Goal: Transaction & Acquisition: Purchase product/service

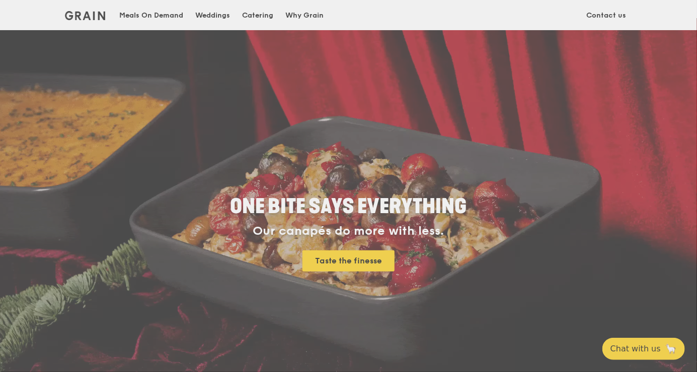
scroll to position [304, 0]
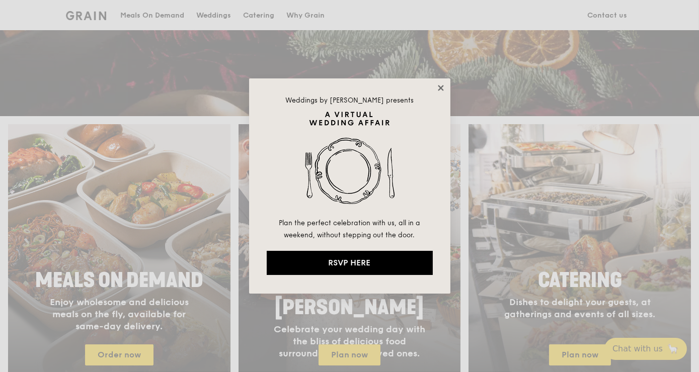
click at [441, 84] on icon at bounding box center [440, 88] width 9 height 9
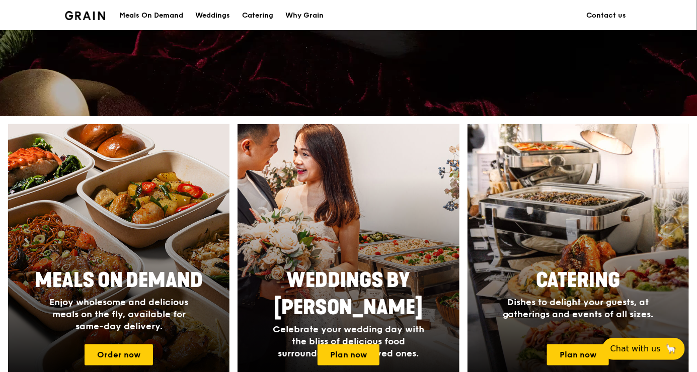
scroll to position [0, 0]
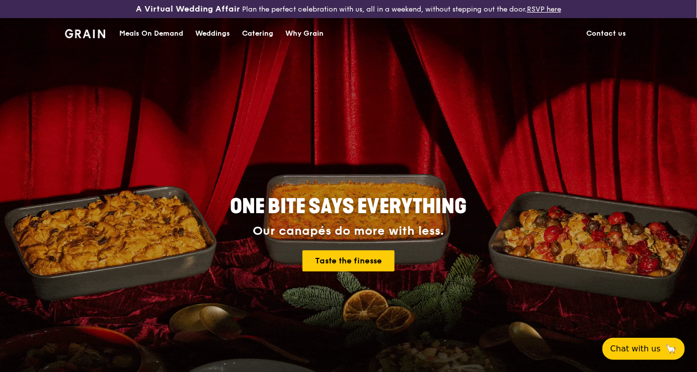
click at [152, 34] on div "Meals On Demand" at bounding box center [151, 34] width 64 height 30
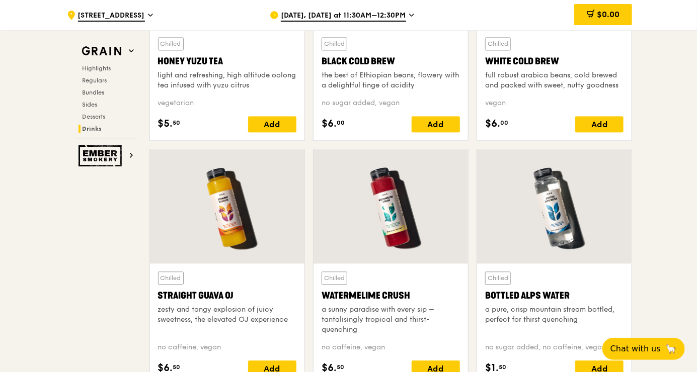
scroll to position [4242, 0]
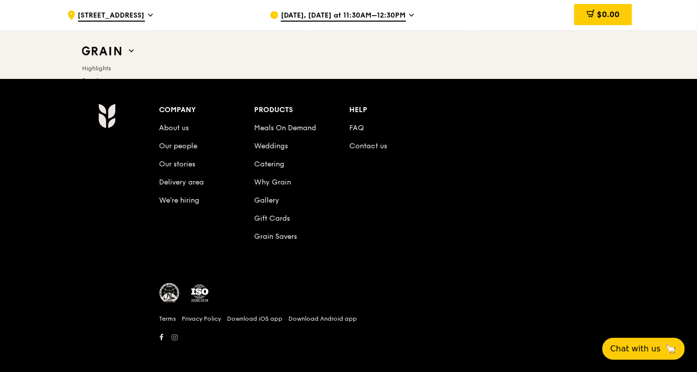
click at [175, 335] on icon at bounding box center [175, 338] width 6 height 6
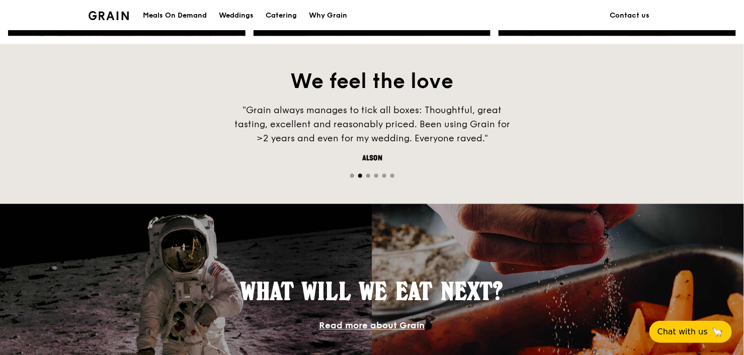
scroll to position [381, 0]
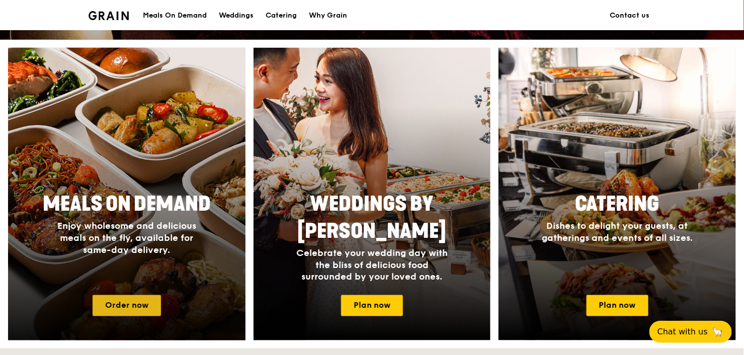
click at [136, 307] on link "Order now" at bounding box center [127, 305] width 68 height 21
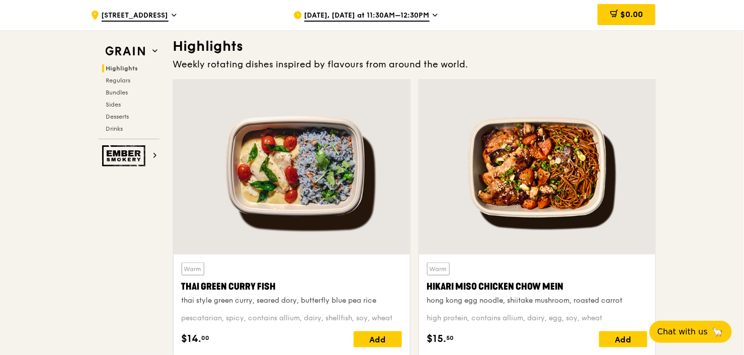
scroll to position [457, 0]
